Goal: Obtain resource: Obtain resource

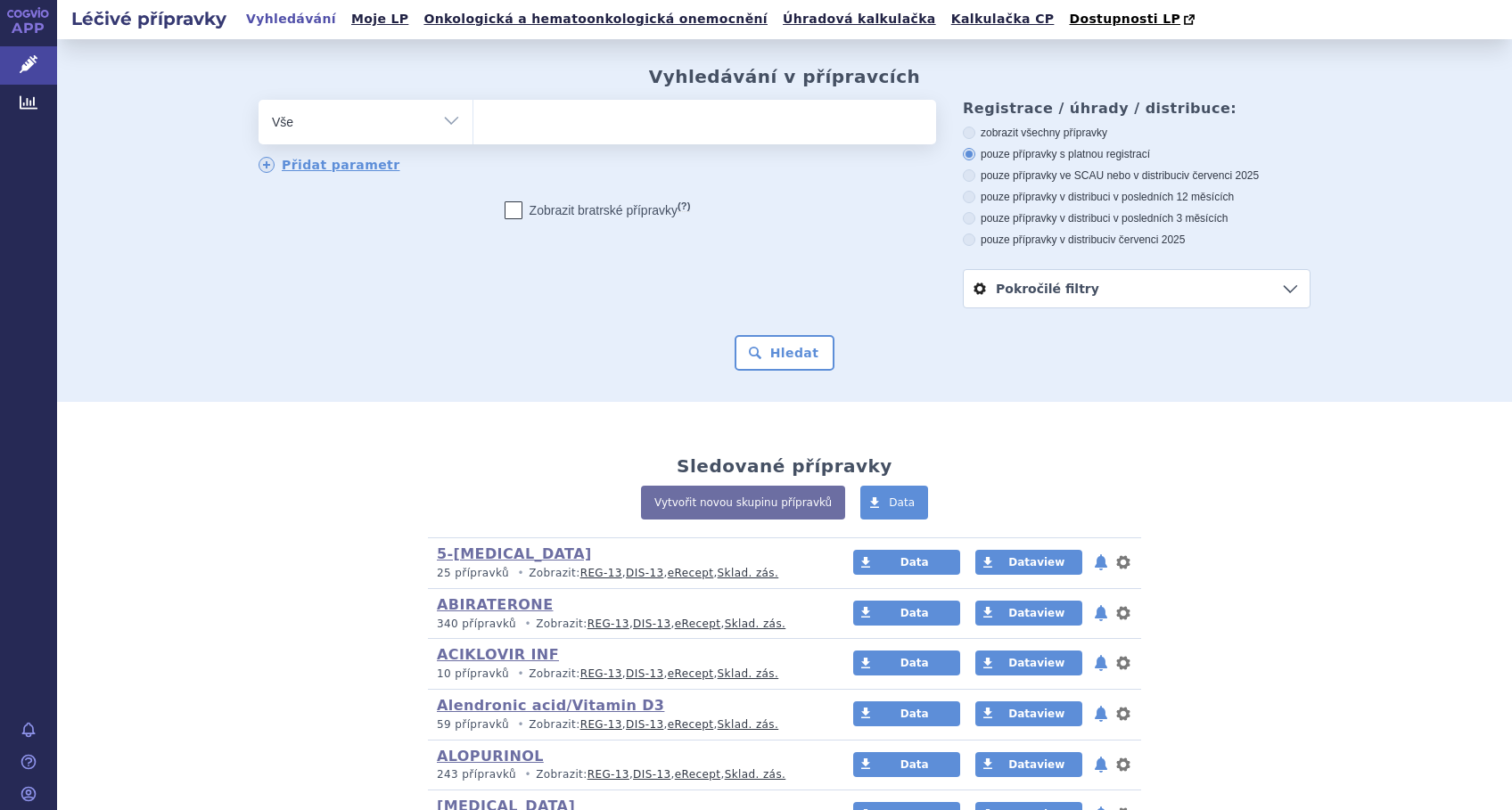
click at [520, 130] on ul at bounding box center [705, 118] width 463 height 37
click at [474, 130] on select at bounding box center [473, 121] width 1 height 45
type input "TH"
type input "THI"
type input "THIO"
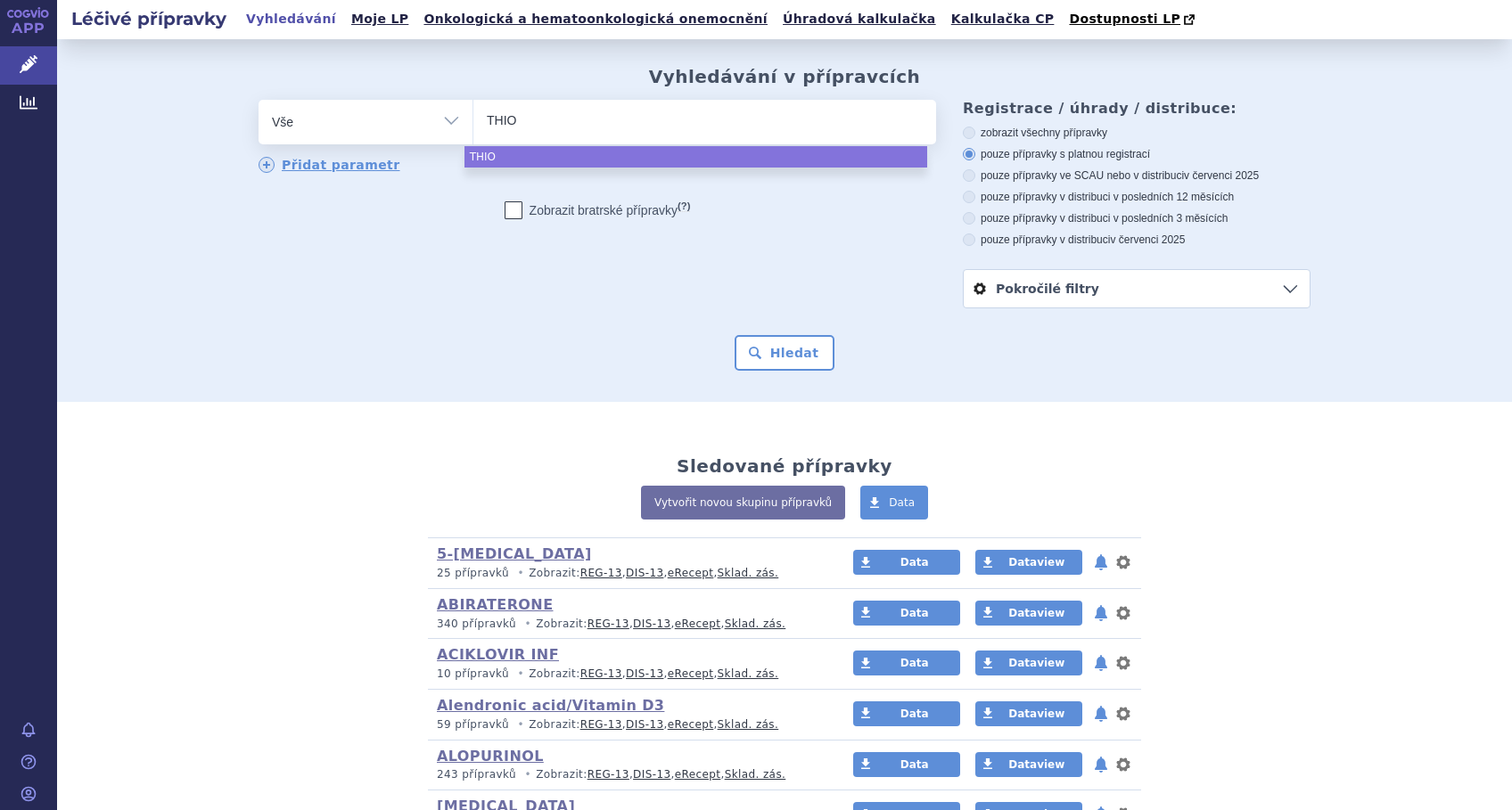
type input "THIOT"
type input "THIOTE"
type input "THIOTEP"
type input "[MEDICAL_DATA]"
select select "[MEDICAL_DATA]"
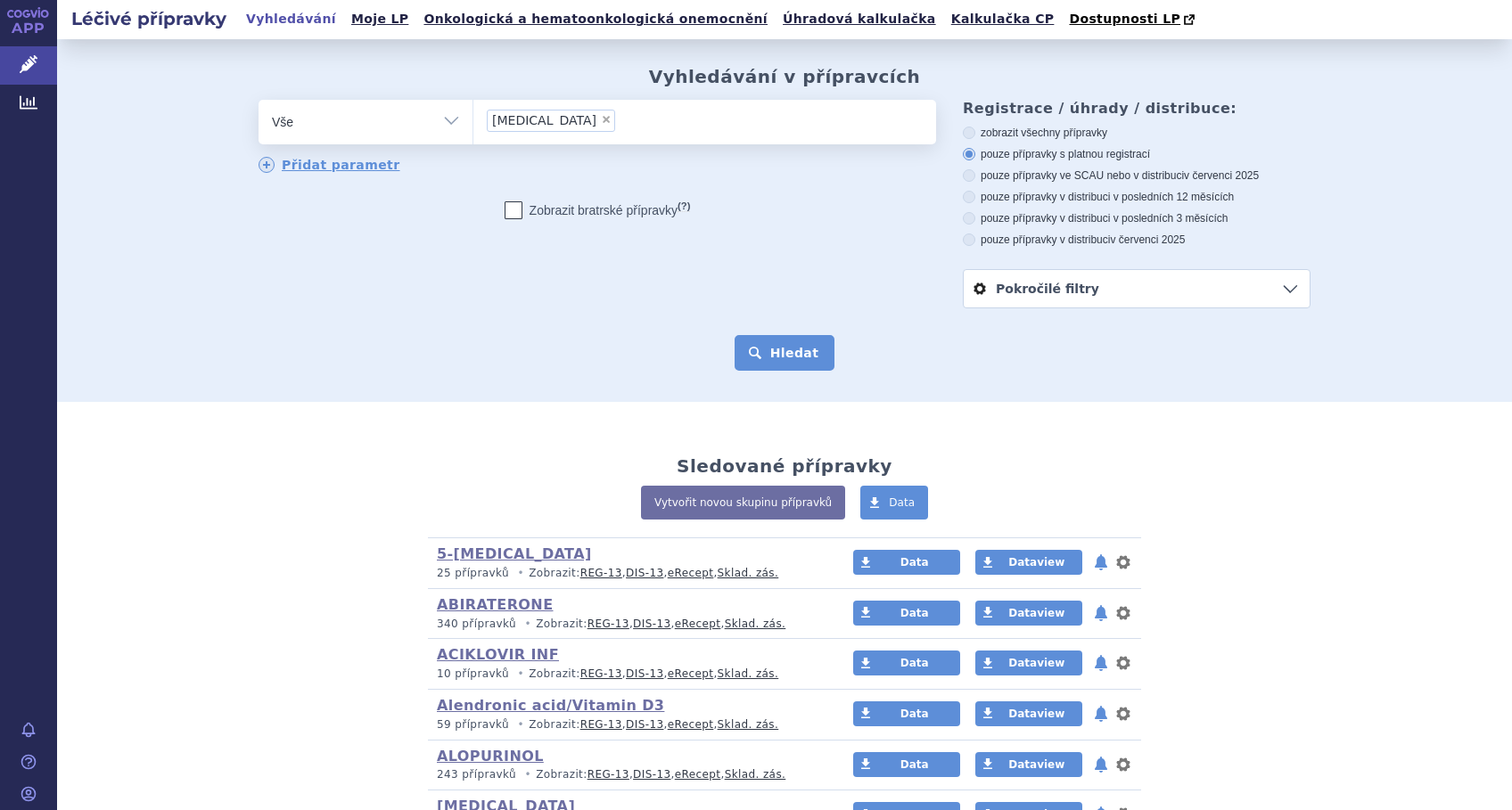
click at [794, 358] on button "Hledat" at bounding box center [785, 353] width 101 height 36
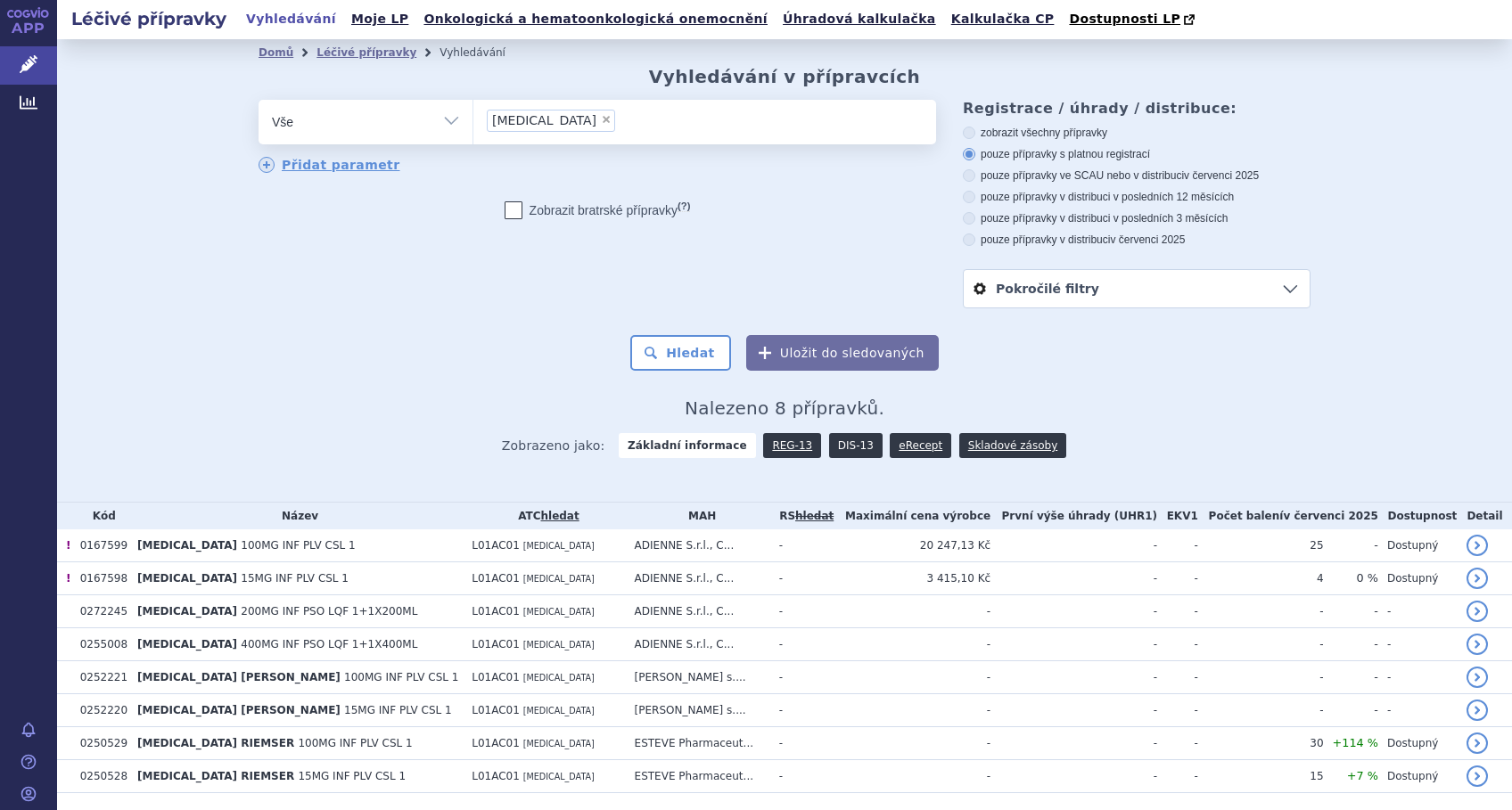
click at [833, 450] on link "DIS-13" at bounding box center [856, 445] width 53 height 25
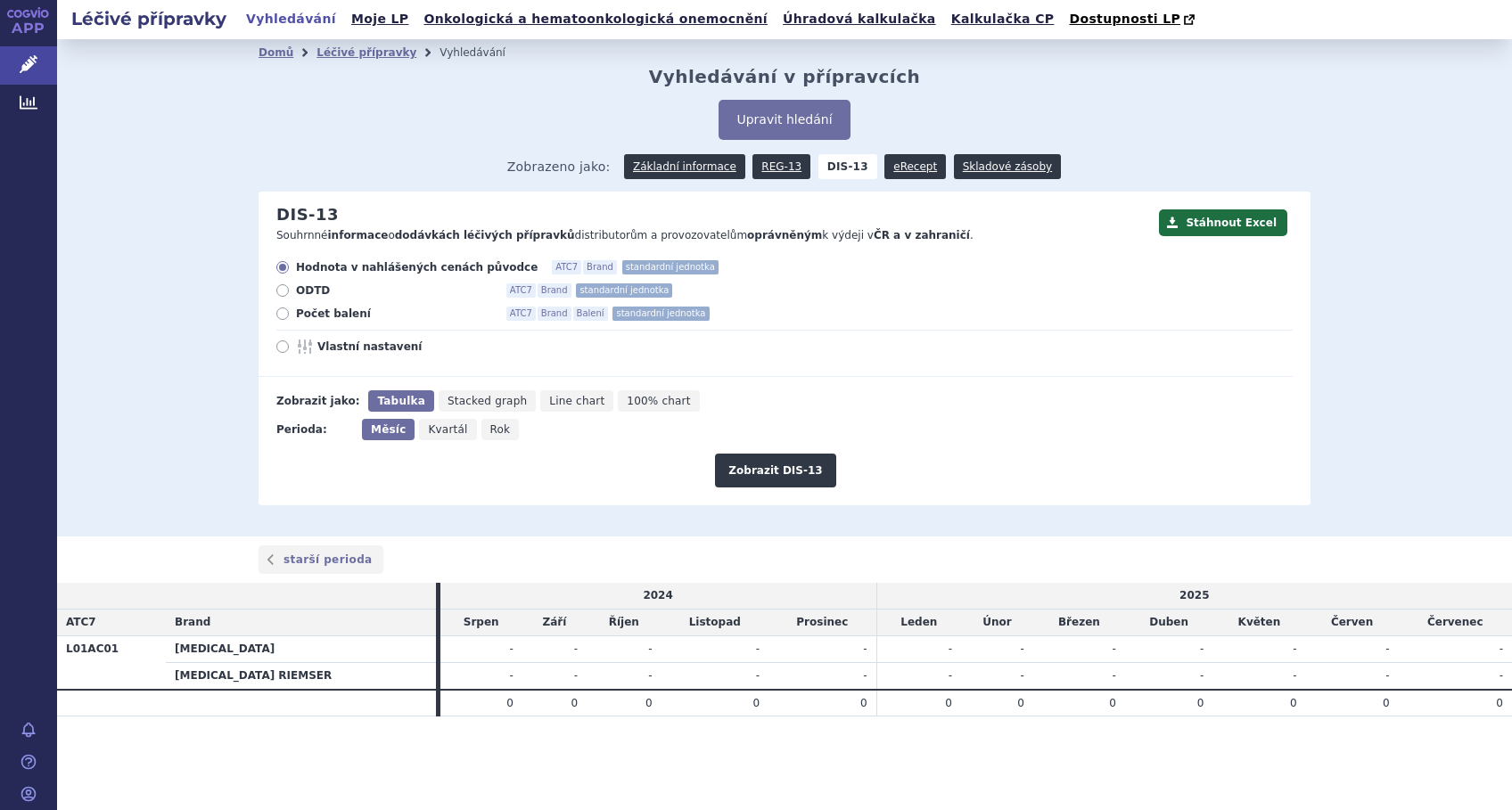
click at [284, 348] on icon at bounding box center [283, 346] width 13 height 13
click at [284, 348] on input "Vlastní nastavení" at bounding box center [284, 348] width 12 height 12
radio input "true"
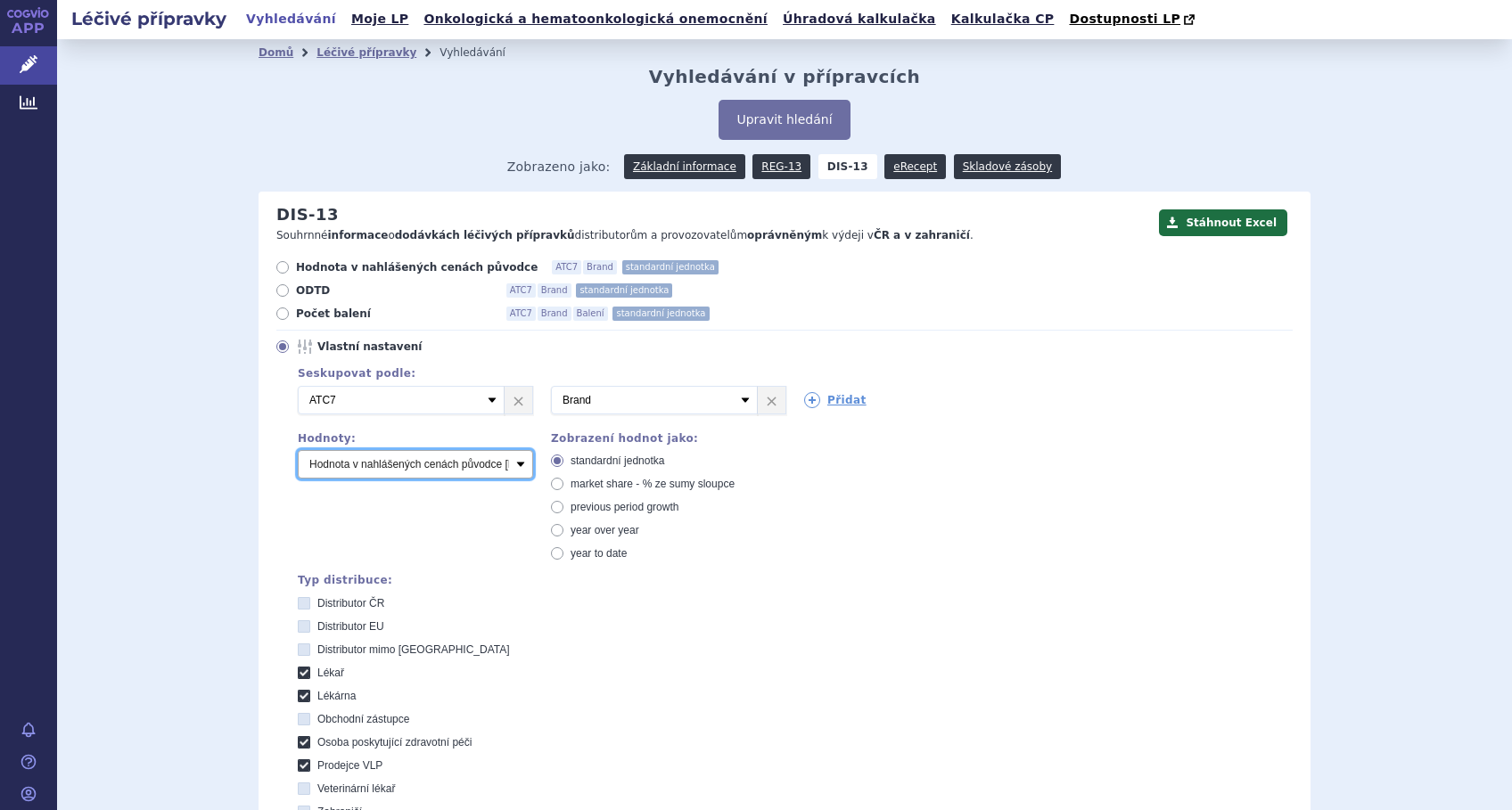
click at [505, 465] on select "Počet balení Hodnota v nahlášených cenách původce [DIS-13] Hodnota v maximálníc…" at bounding box center [415, 464] width 235 height 28
select select "packages"
click at [298, 451] on select "Počet balení Hodnota v nahlášených cenách původce [DIS-13] Hodnota v maximálníc…" at bounding box center [415, 464] width 235 height 28
click at [571, 484] on span "market share - % ze sumy sloupce" at bounding box center [652, 484] width 164 height 13
click at [564, 484] on input "market share - % ze sumy sloupce" at bounding box center [558, 485] width 12 height 12
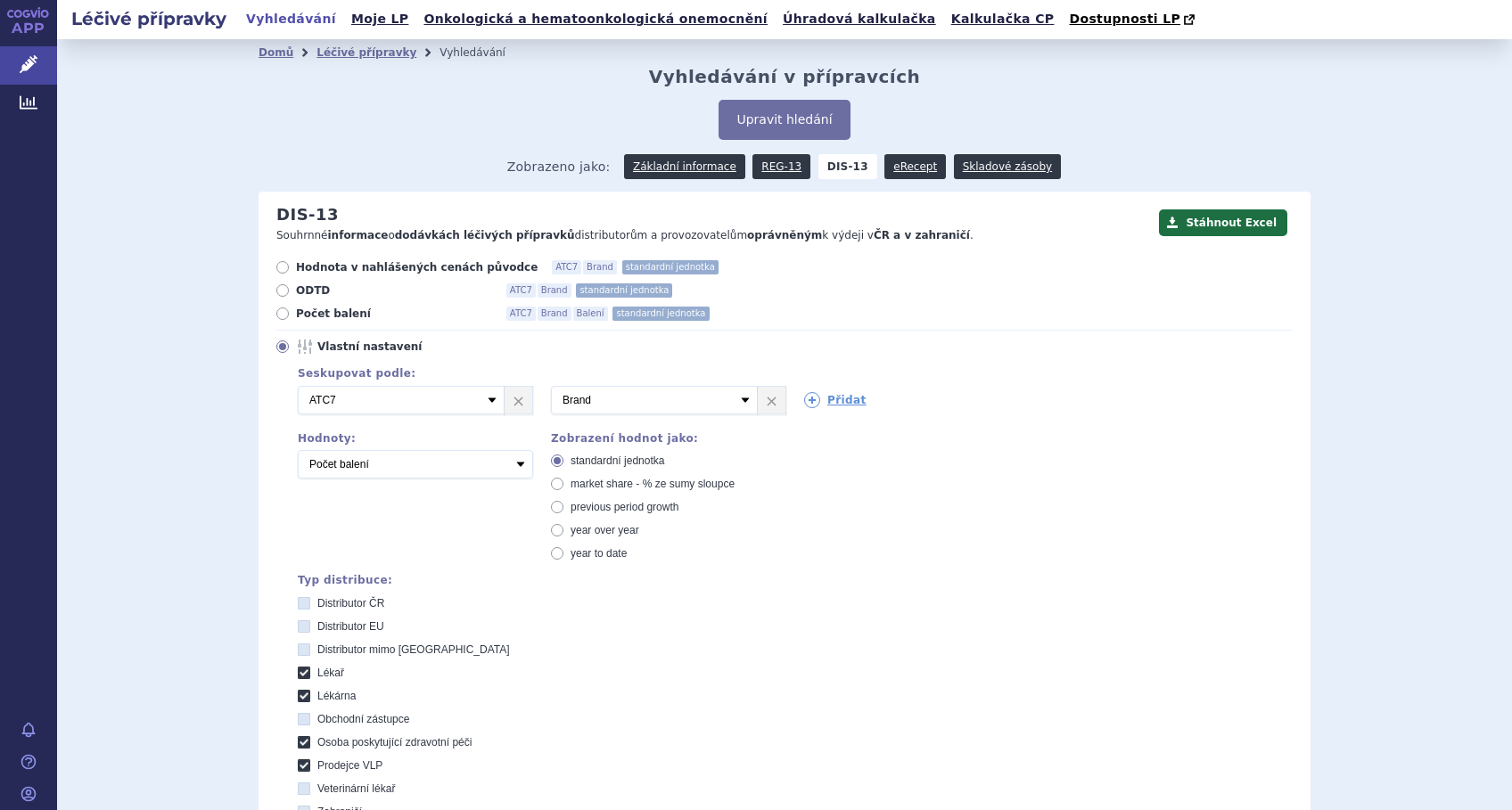
radio input "true"
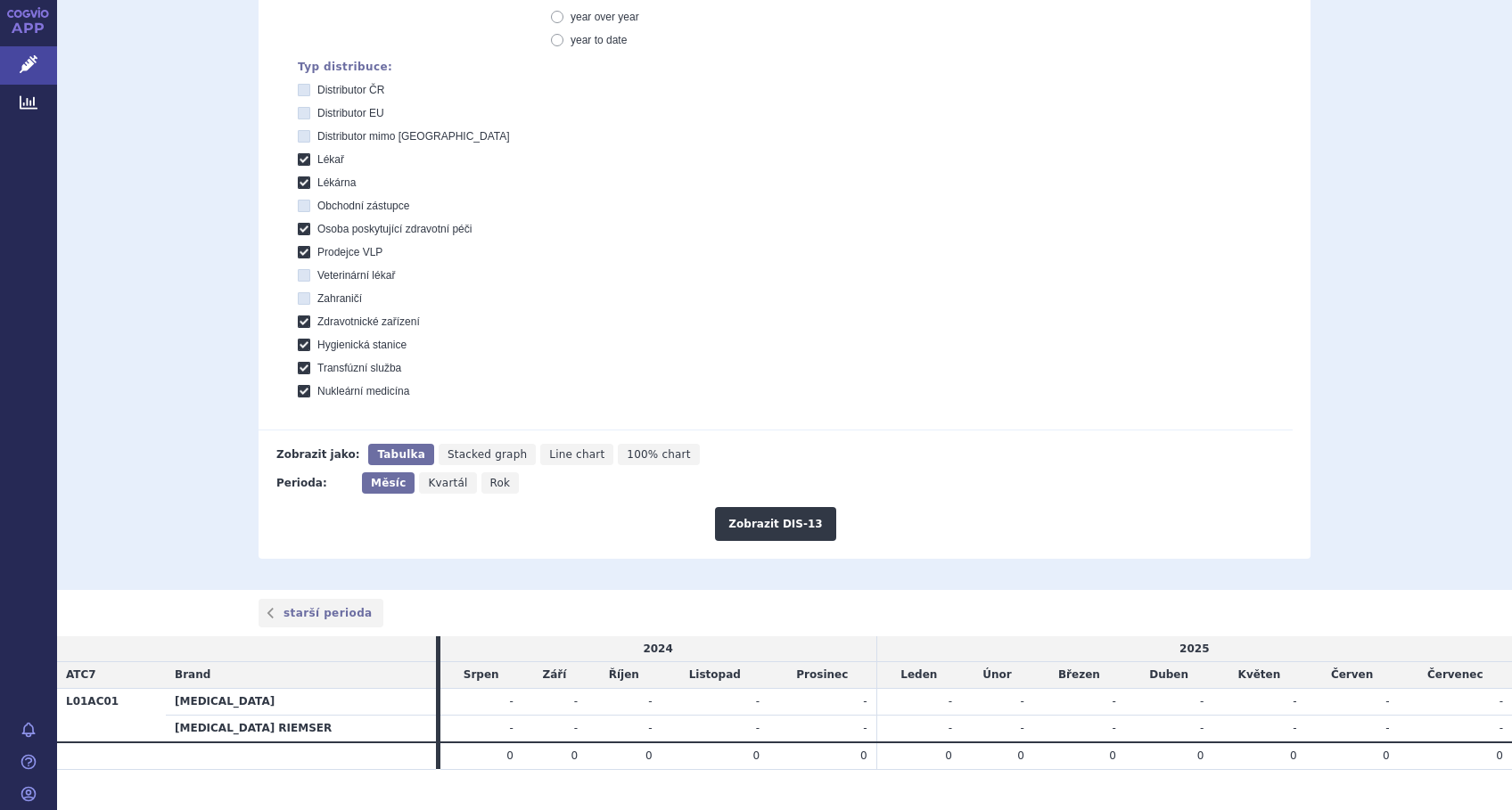
scroll to position [425, 0]
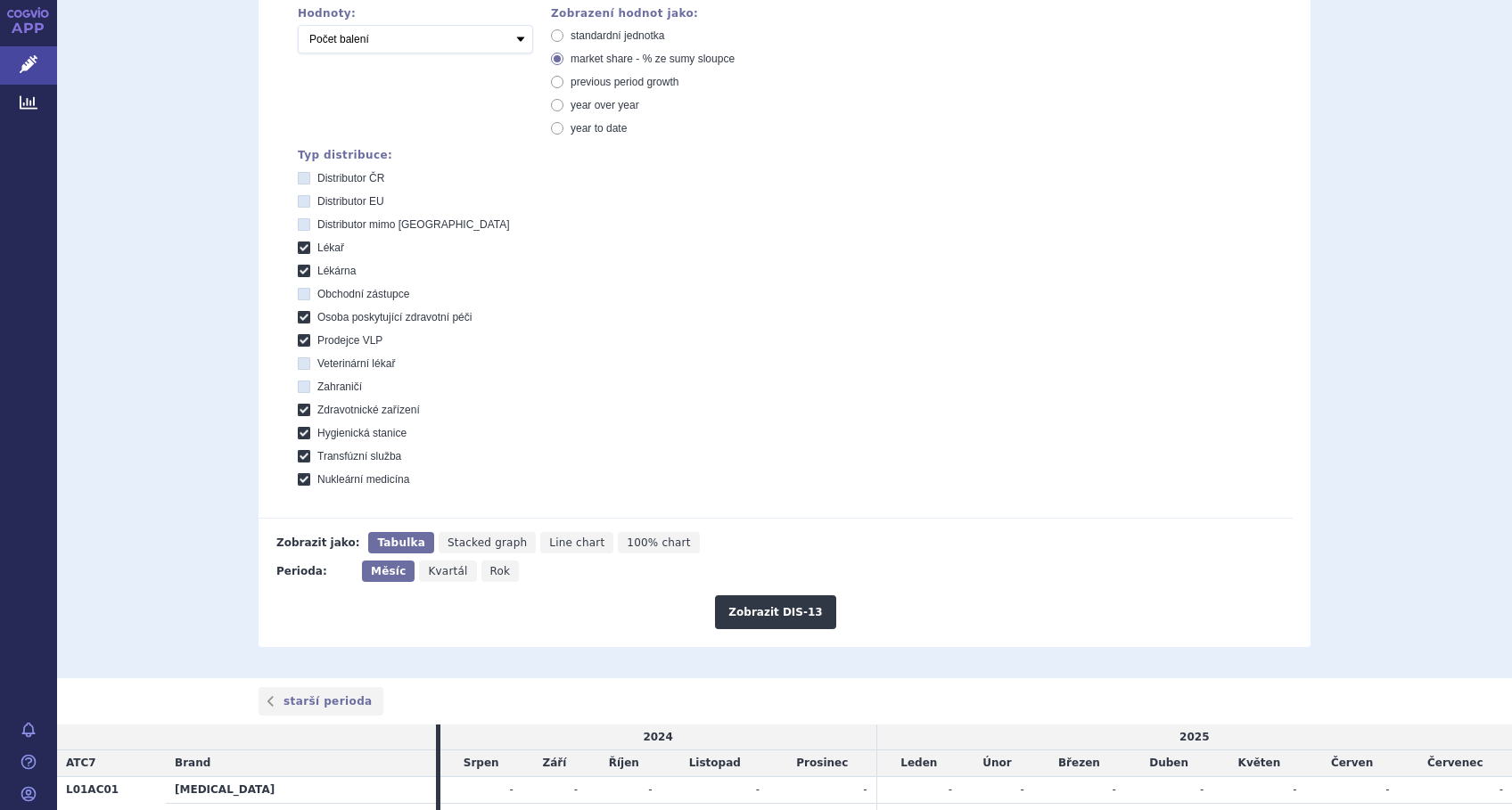
click at [549, 544] on span "Line chart" at bounding box center [576, 543] width 55 height 13
click at [542, 544] on input "Line chart" at bounding box center [546, 538] width 12 height 12
radio input "true"
click at [769, 603] on button "Zobrazit DIS-13" at bounding box center [776, 612] width 121 height 34
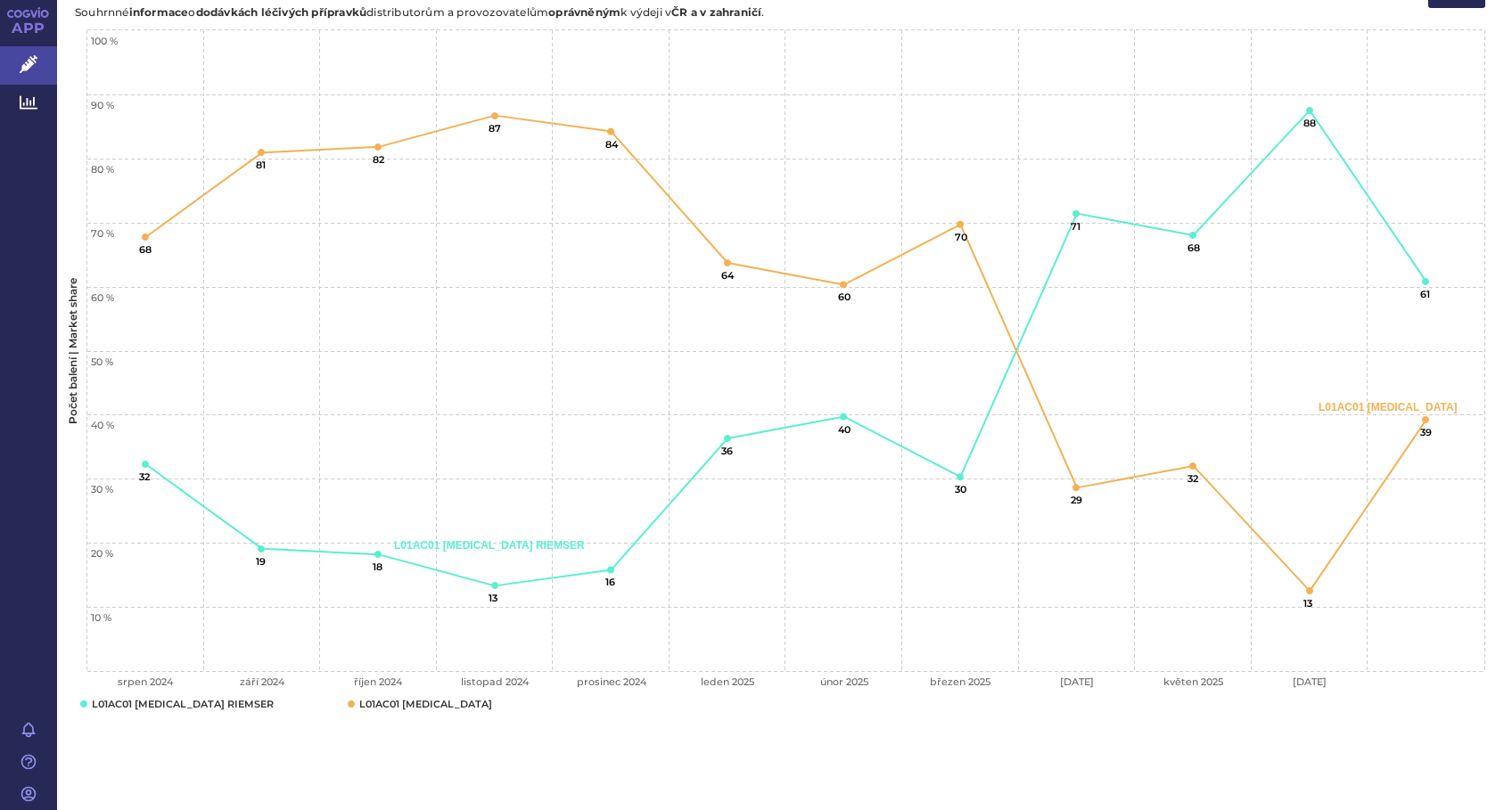
scroll to position [1059, 0]
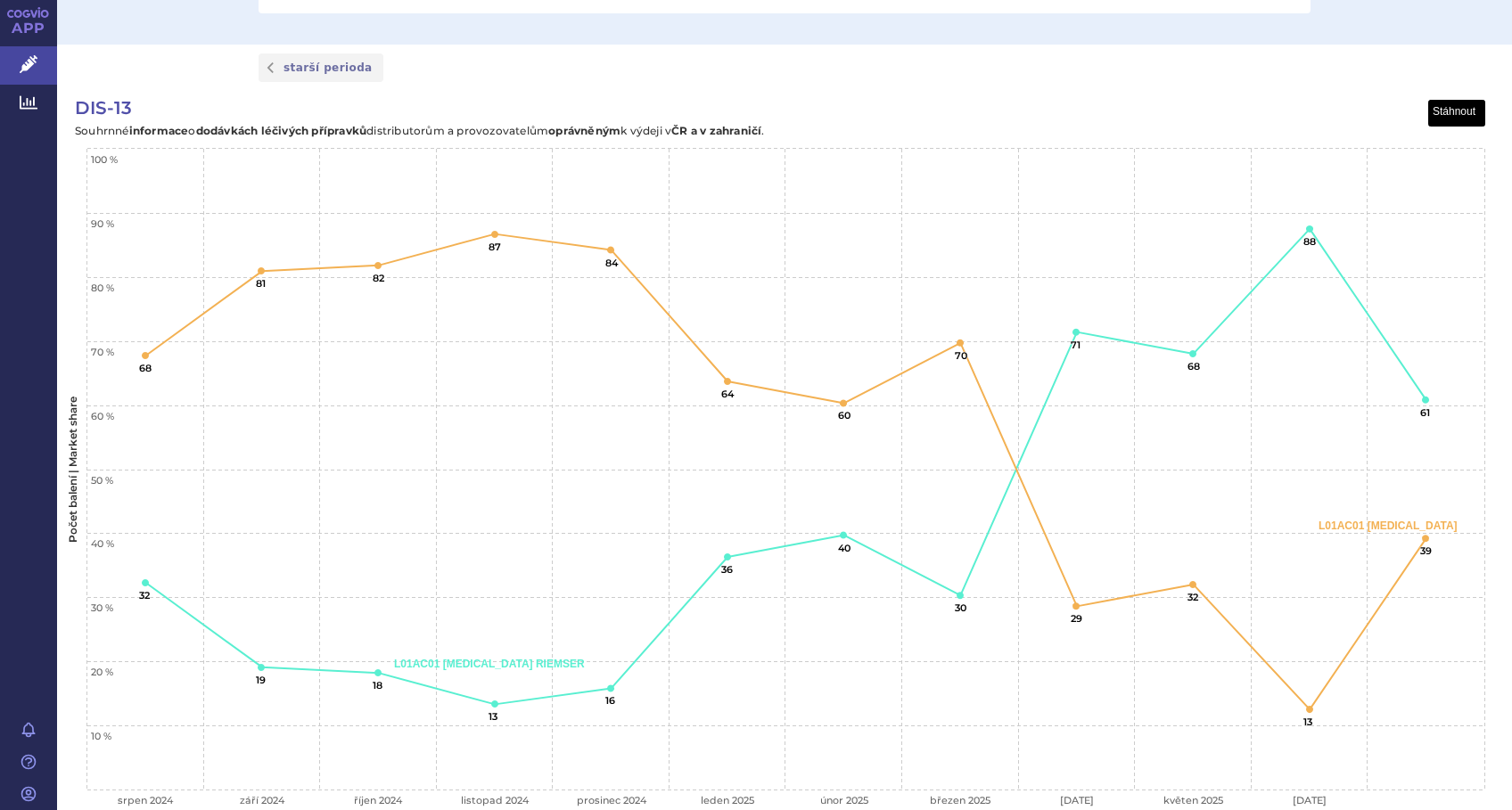
click at [1458, 112] on button "View chart menu, DIS-13" at bounding box center [1457, 113] width 56 height 26
click at [1428, 133] on li "Stáhnout jako PDF" at bounding box center [1428, 134] width 112 height 19
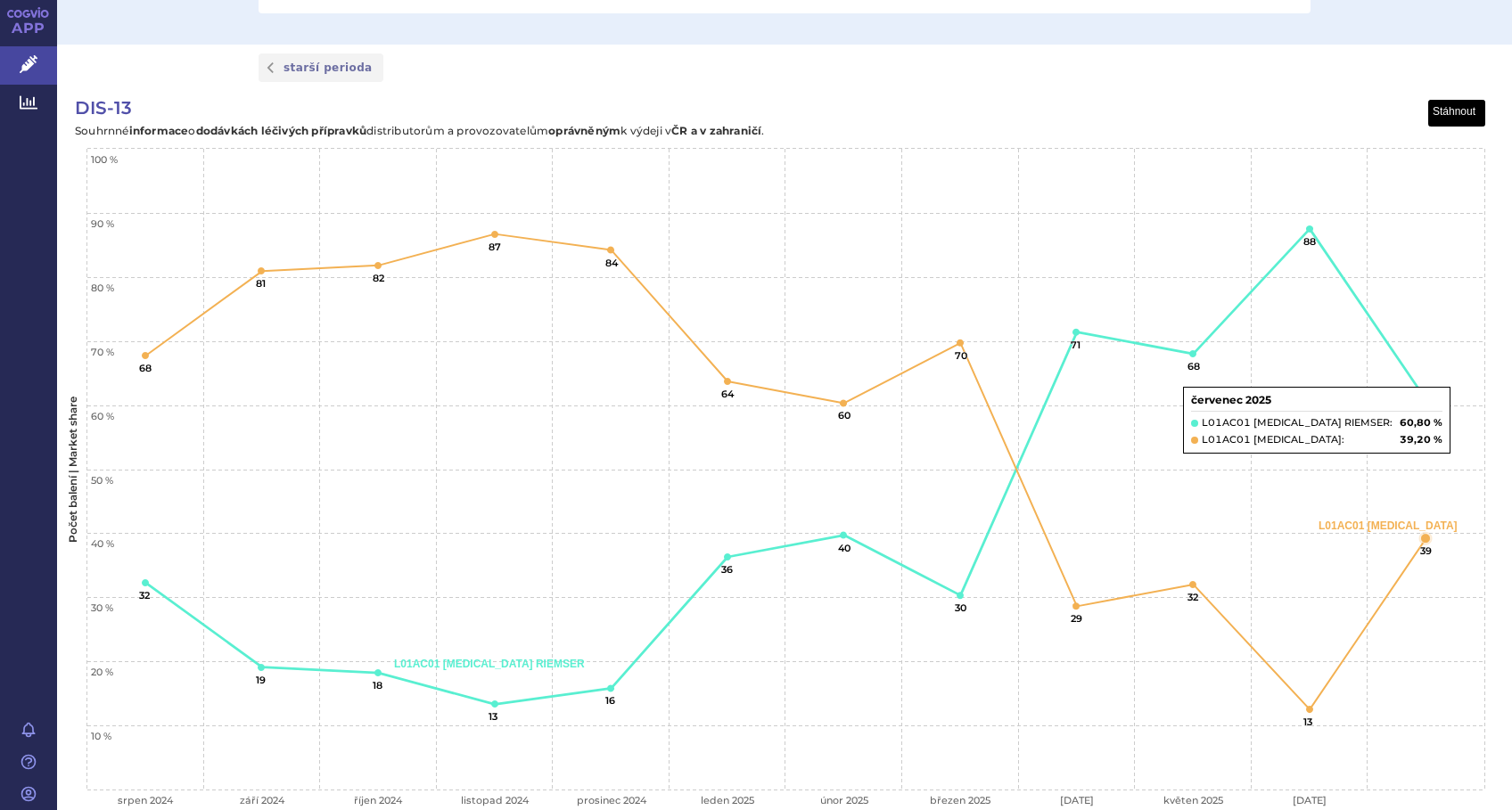
click at [1448, 108] on button "View chart menu, DIS-13" at bounding box center [1457, 113] width 56 height 26
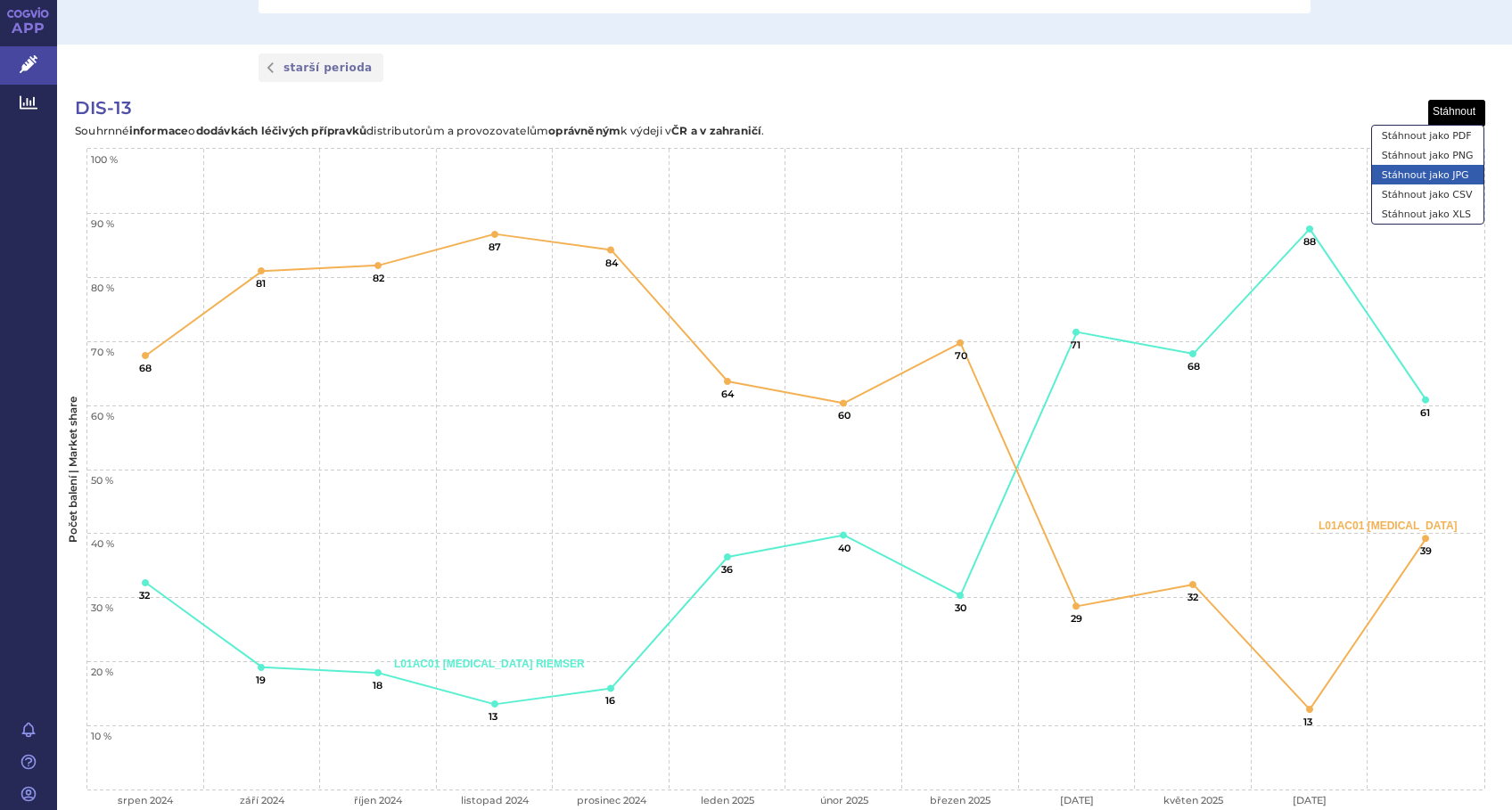
click at [1441, 178] on li "Stáhnout jako JPG" at bounding box center [1428, 174] width 112 height 19
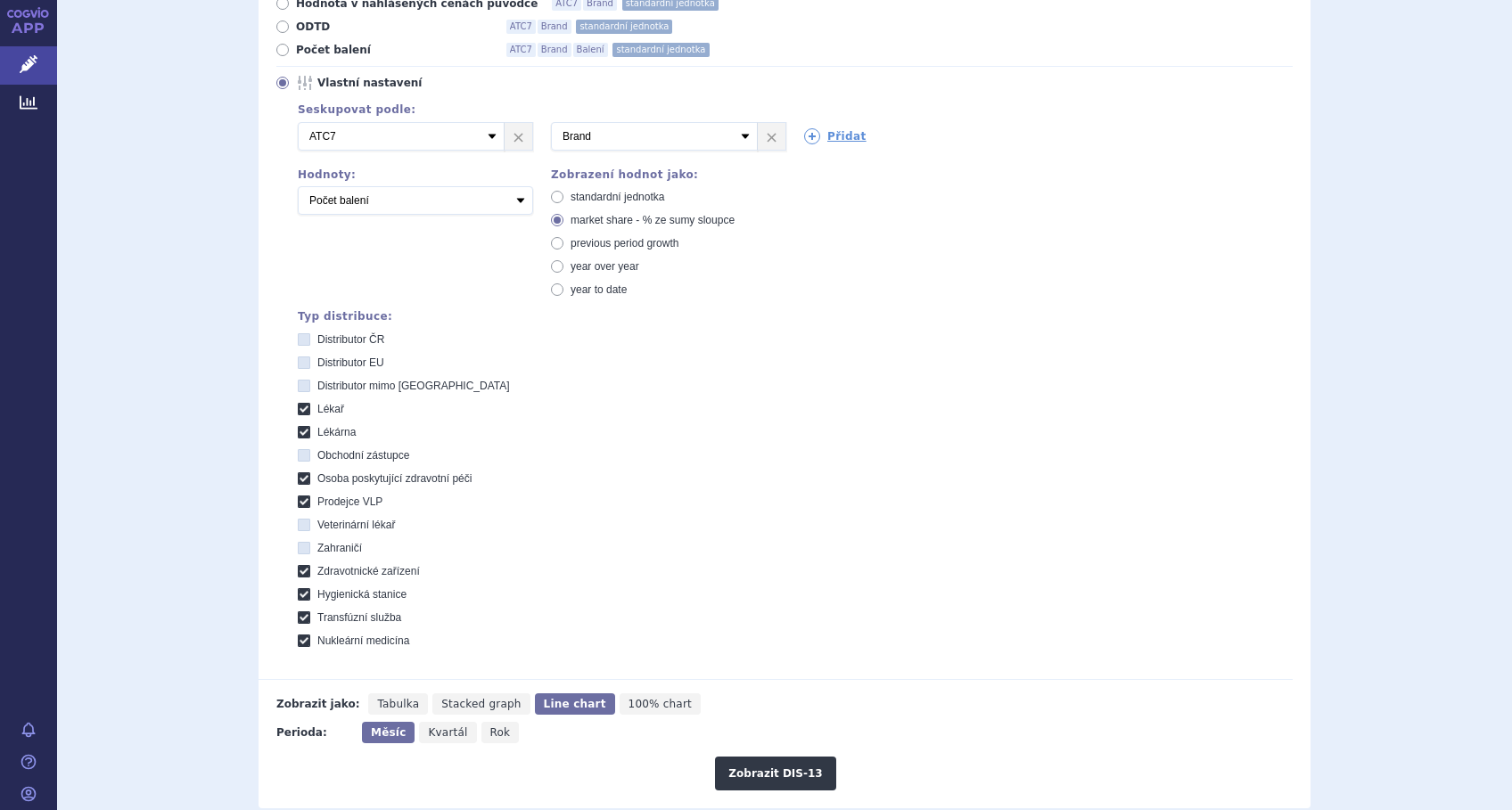
scroll to position [228, 0]
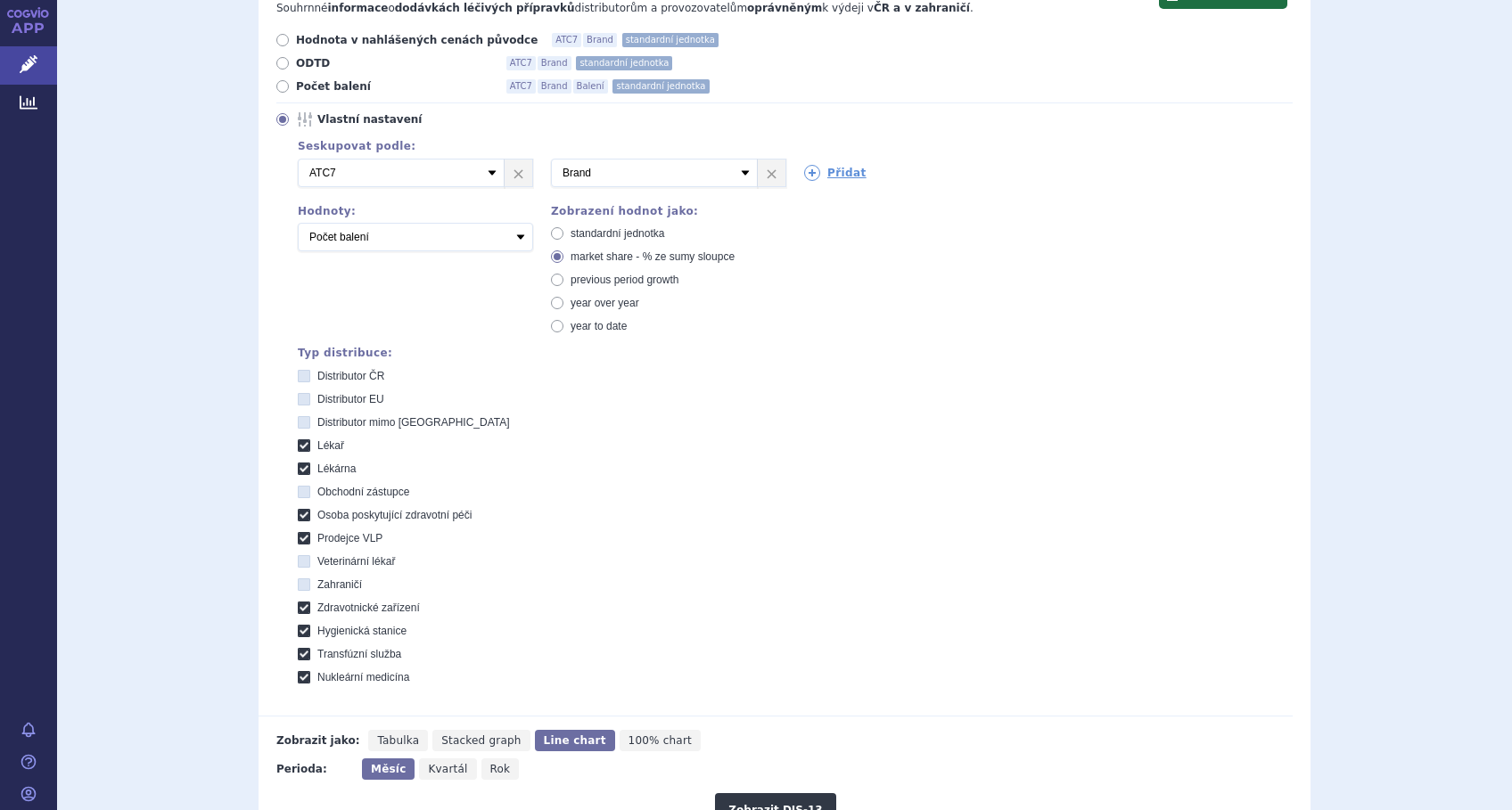
click at [631, 237] on span "standardní jednotka" at bounding box center [617, 234] width 93 height 13
click at [564, 237] on input "standardní jednotka" at bounding box center [558, 235] width 12 height 12
radio input "true"
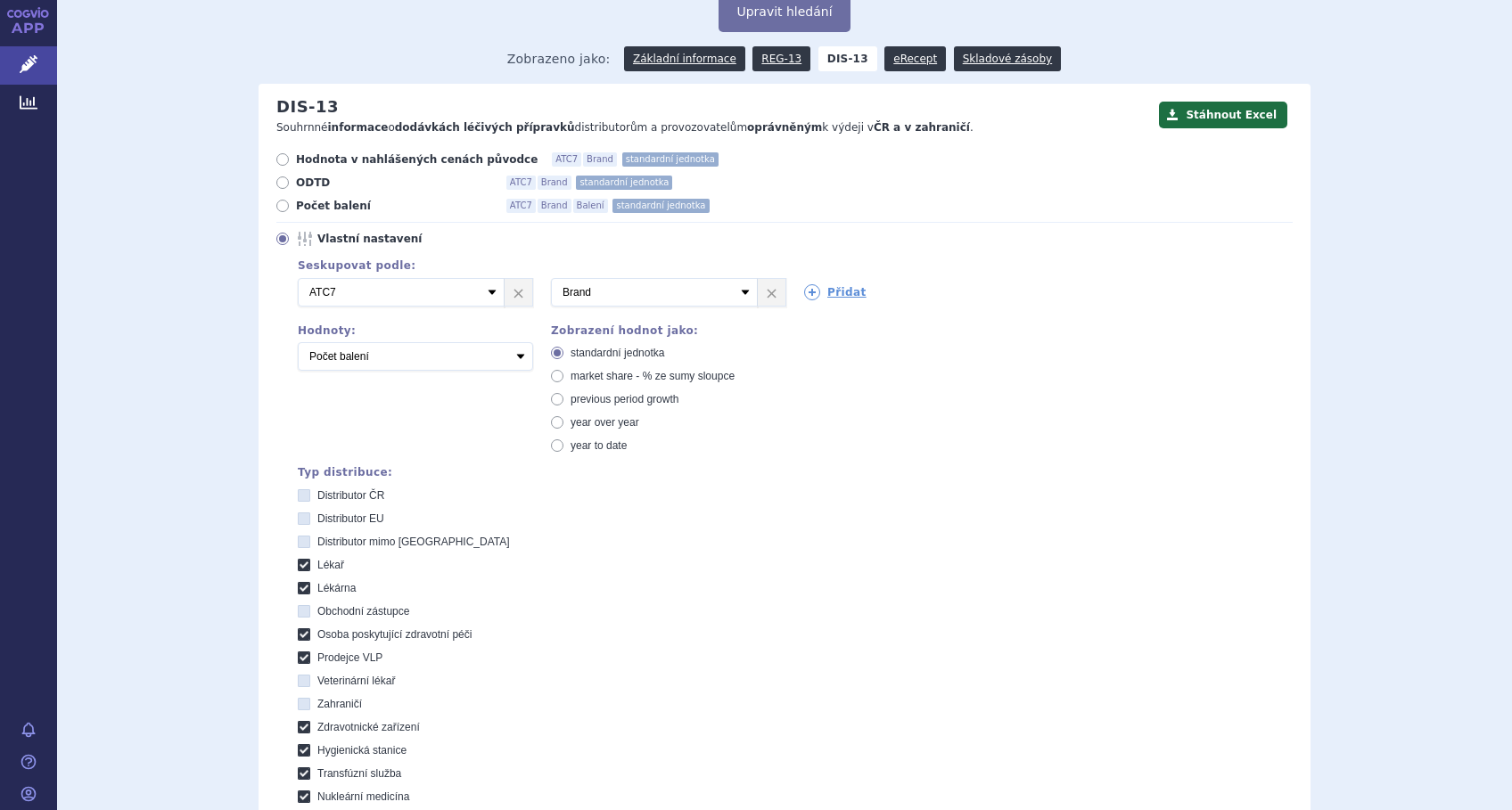
scroll to position [583, 0]
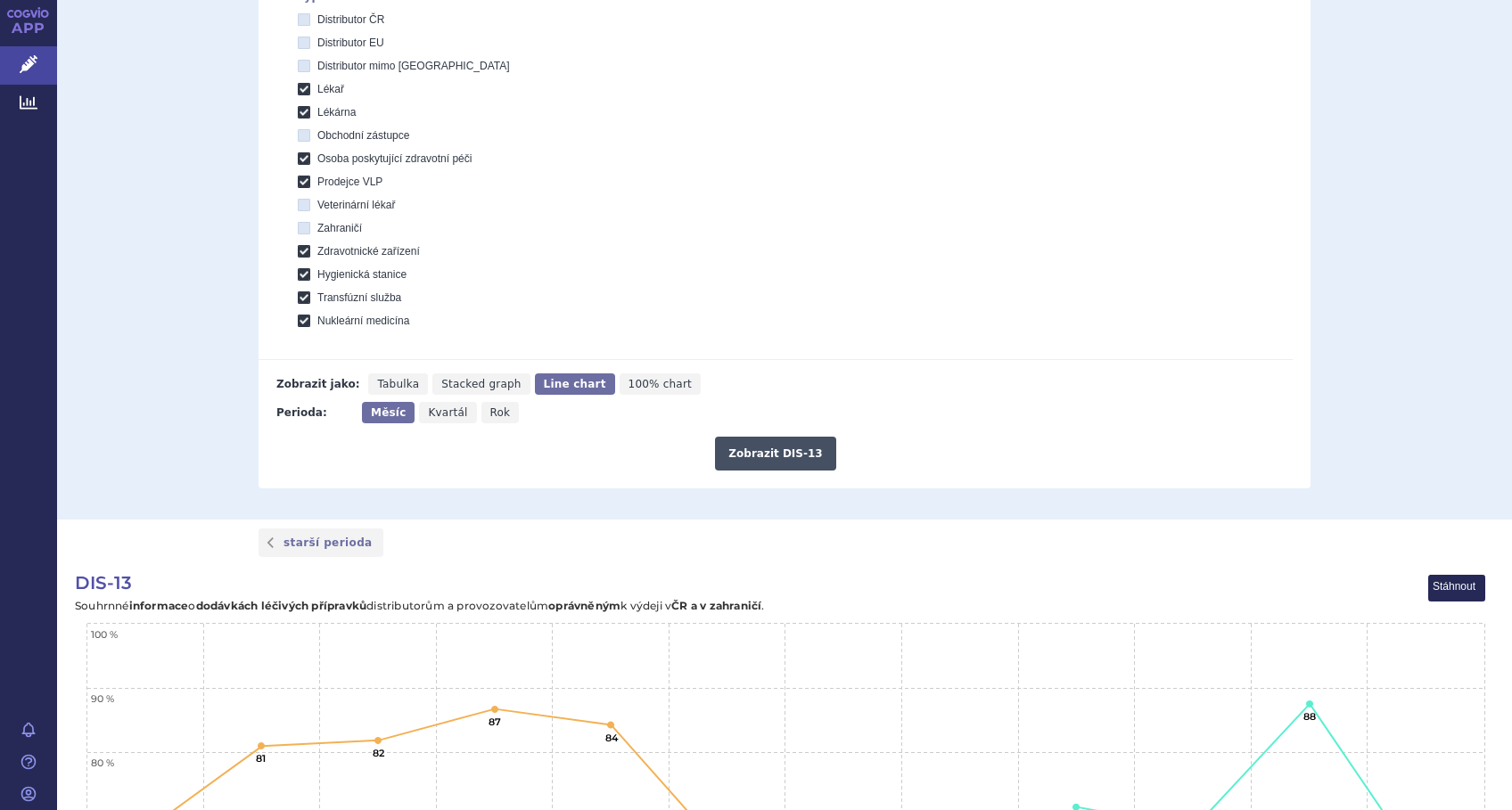
click at [767, 458] on button "Zobrazit DIS-13" at bounding box center [776, 453] width 121 height 34
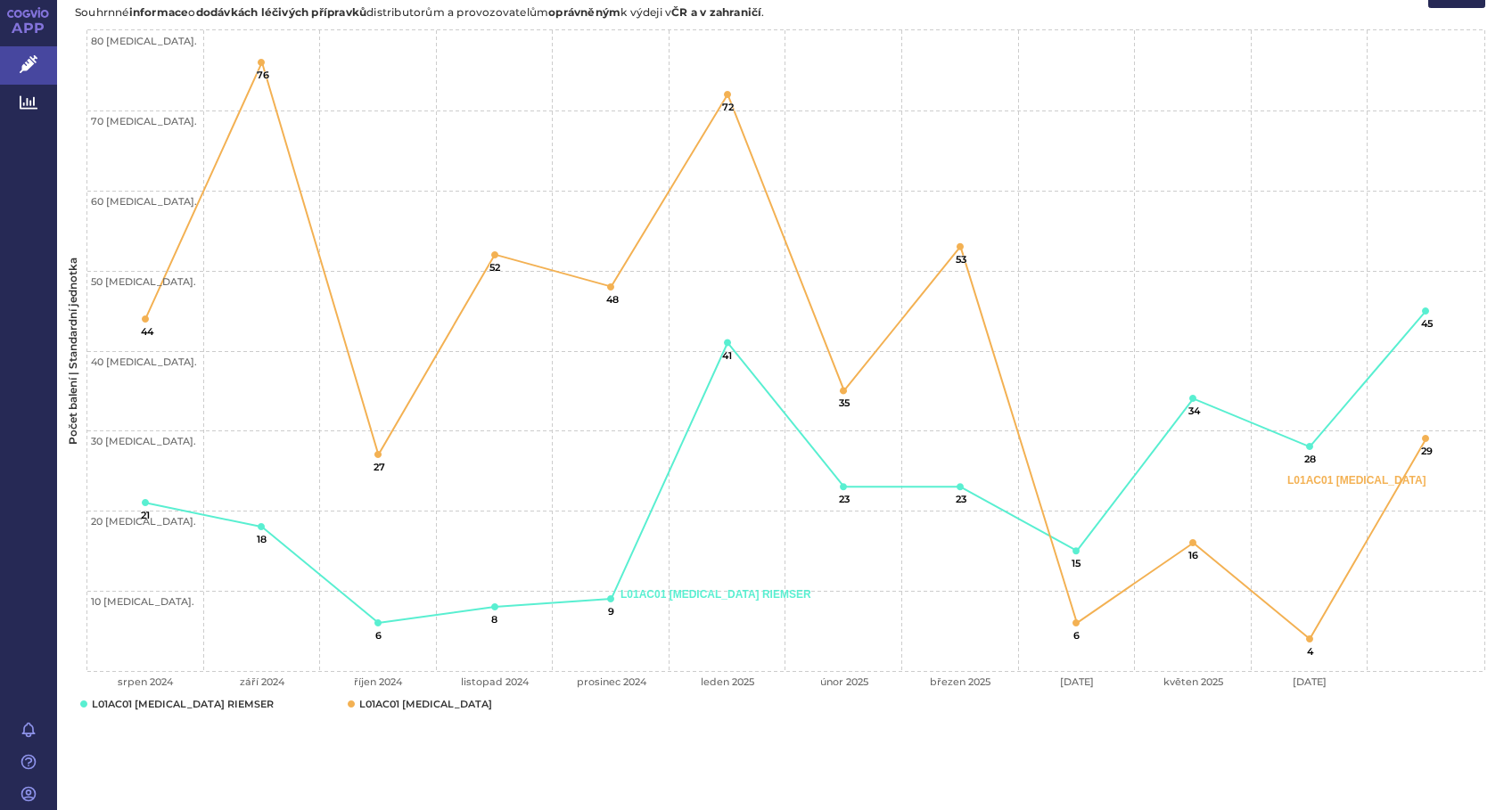
scroll to position [1059, 0]
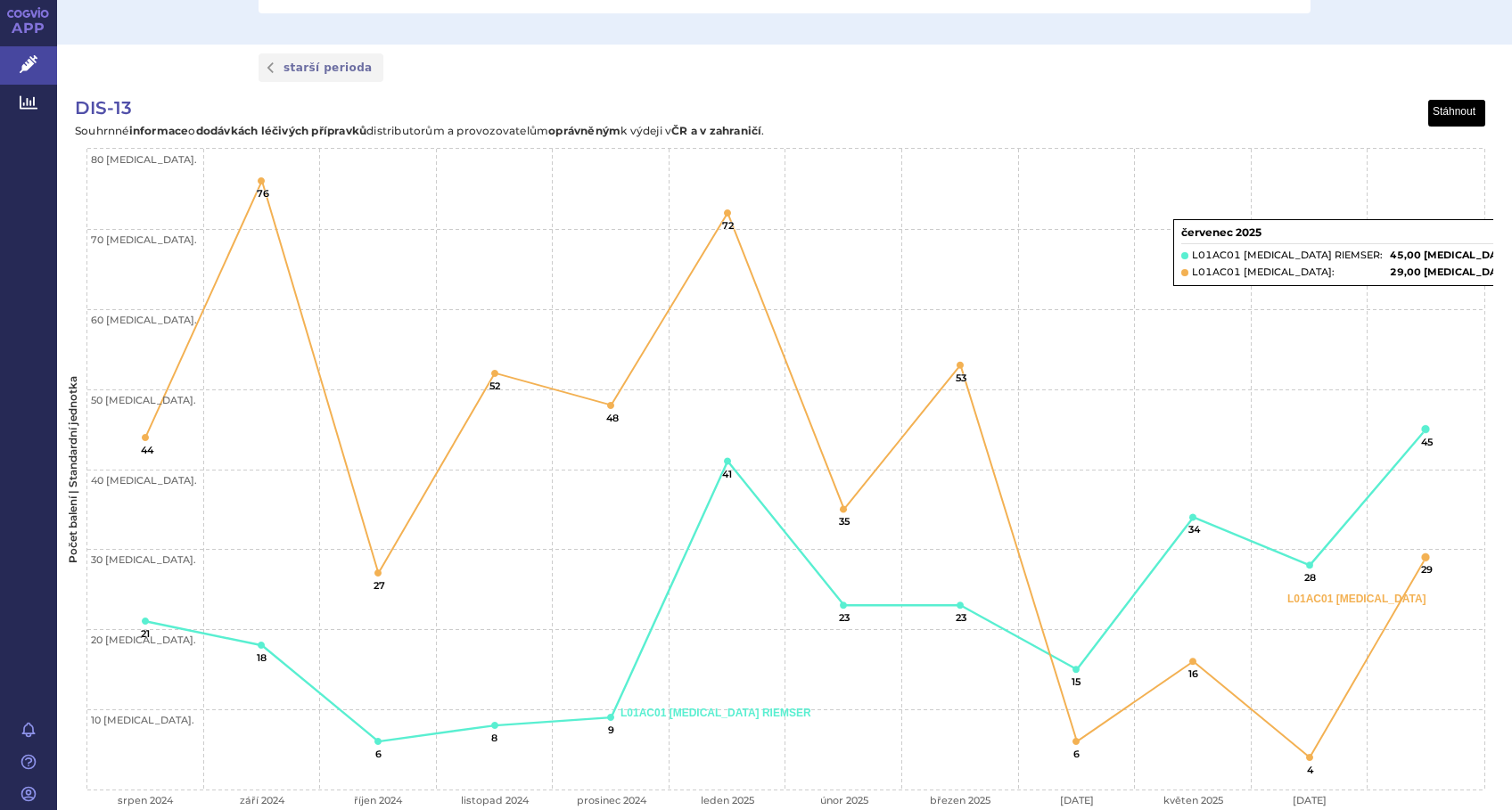
click at [1456, 101] on button "View chart menu, DIS-13" at bounding box center [1457, 113] width 56 height 26
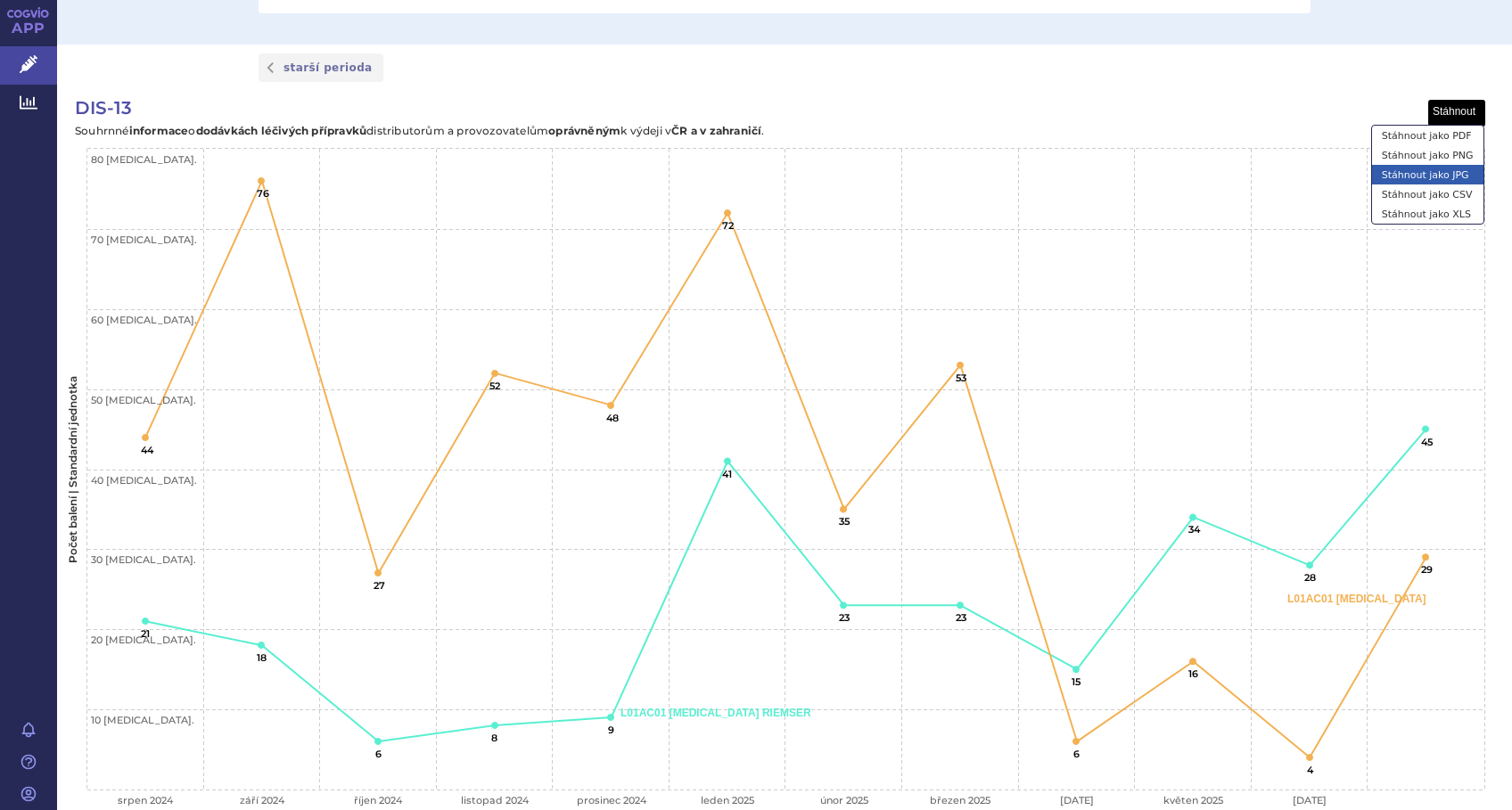
click at [1437, 179] on li "Stáhnout jako JPG" at bounding box center [1428, 174] width 112 height 19
